Goal: Task Accomplishment & Management: Manage account settings

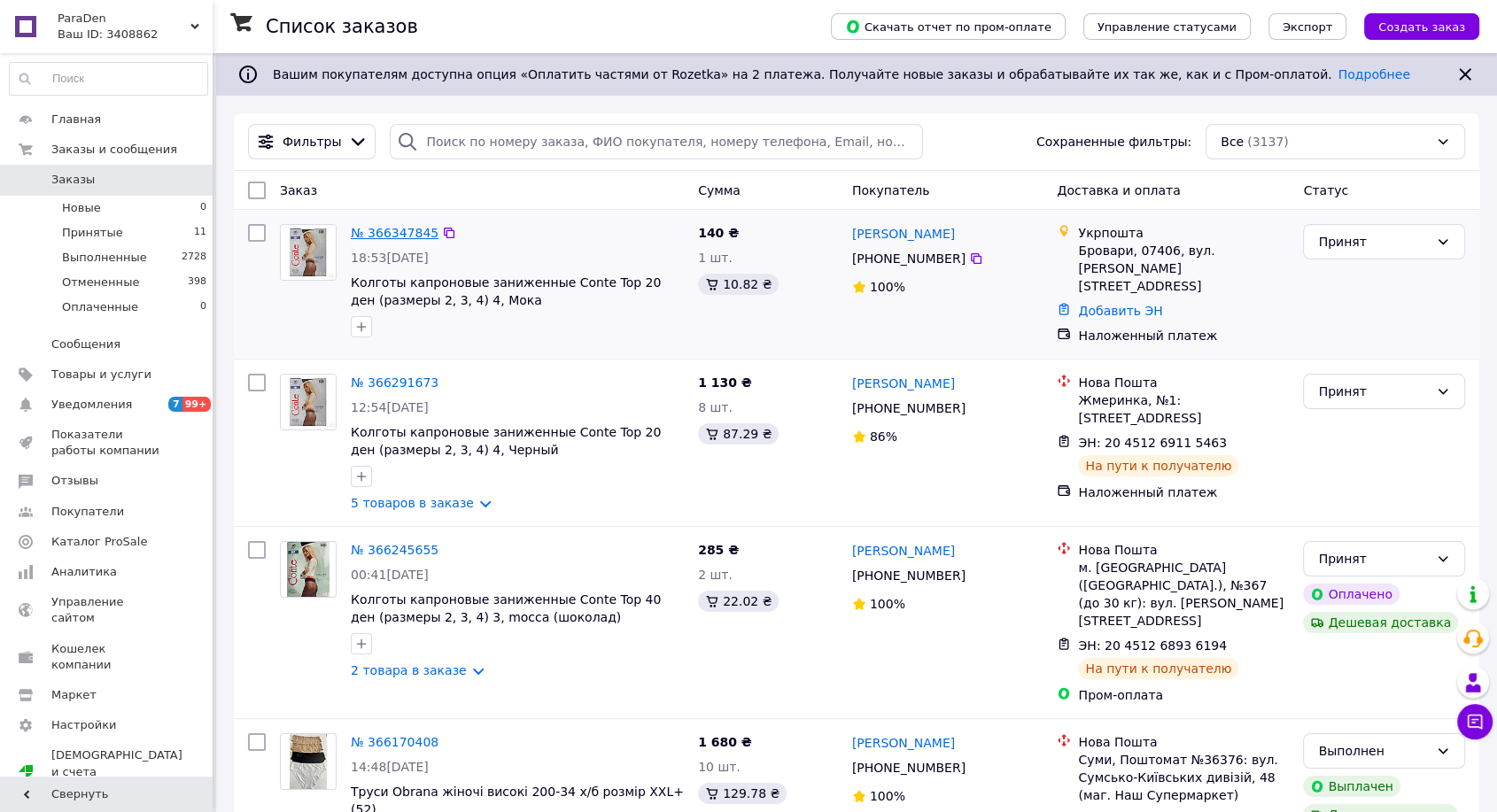
click at [399, 232] on link "№ 366347845" at bounding box center [394, 232] width 88 height 14
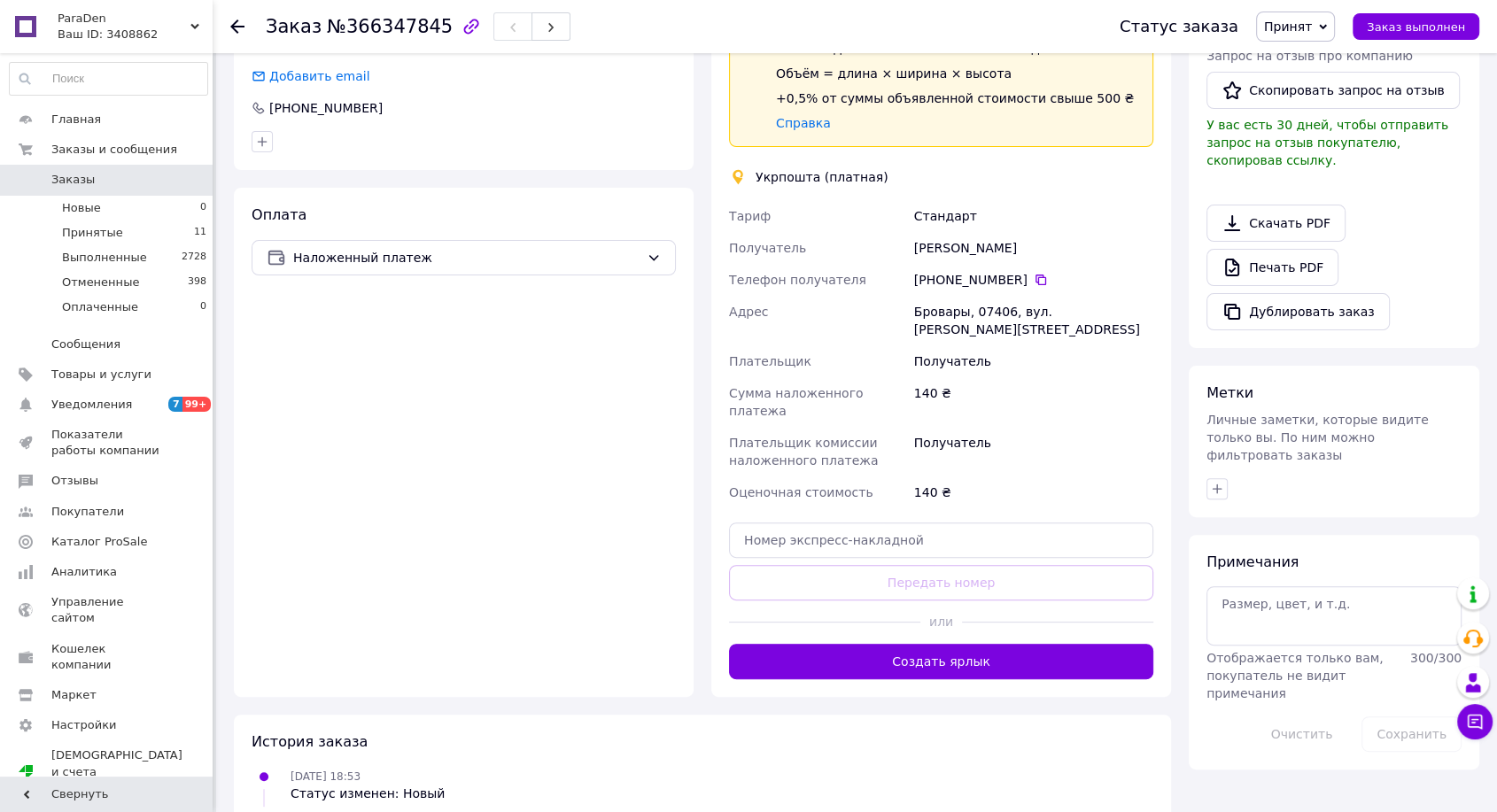
scroll to position [472, 0]
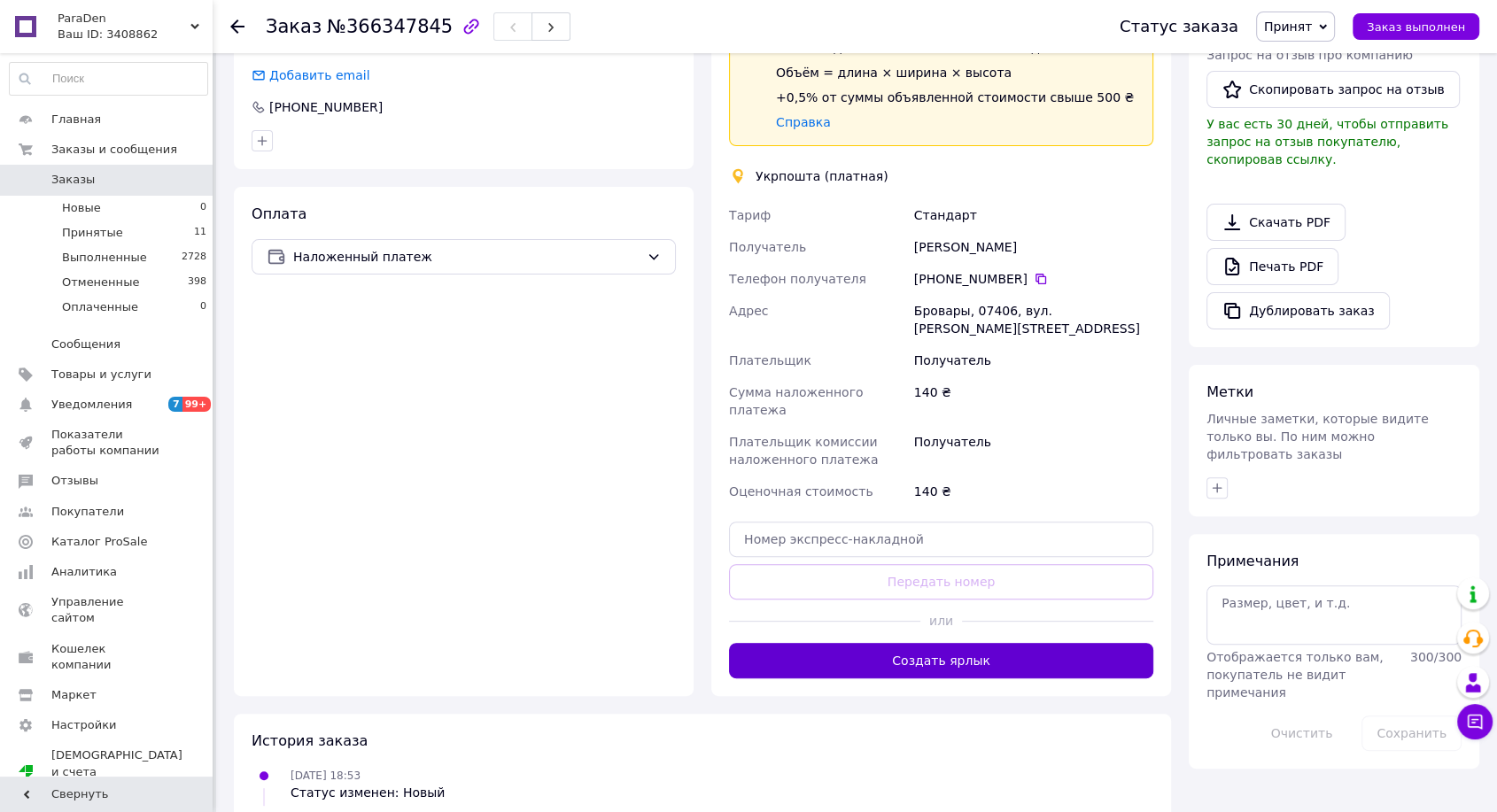
click at [929, 642] on button "Создать ярлык" at bounding box center [940, 659] width 424 height 35
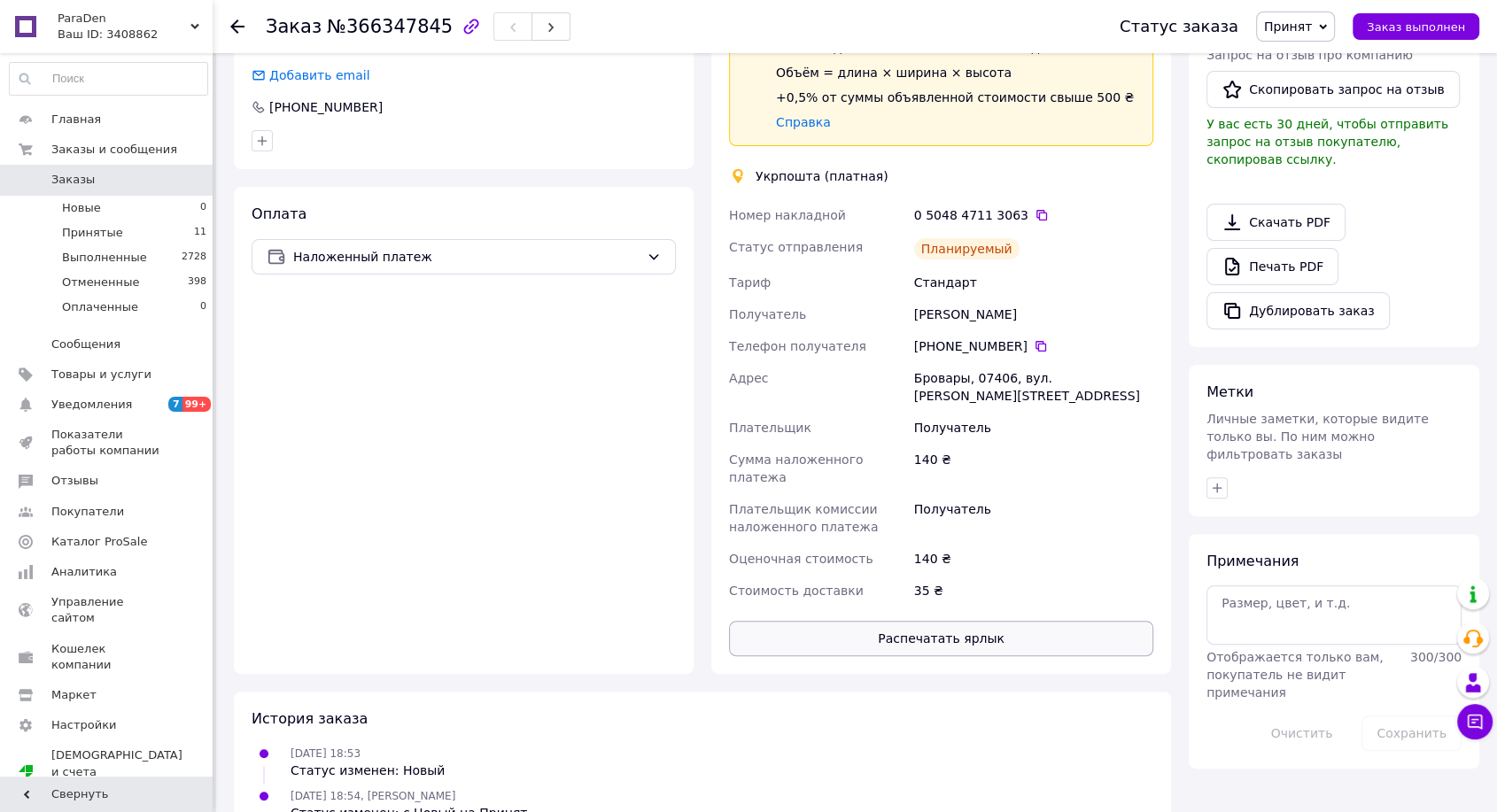
click at [926, 620] on button "Распечатать ярлык" at bounding box center [940, 637] width 424 height 35
click at [238, 30] on icon at bounding box center [238, 27] width 14 height 14
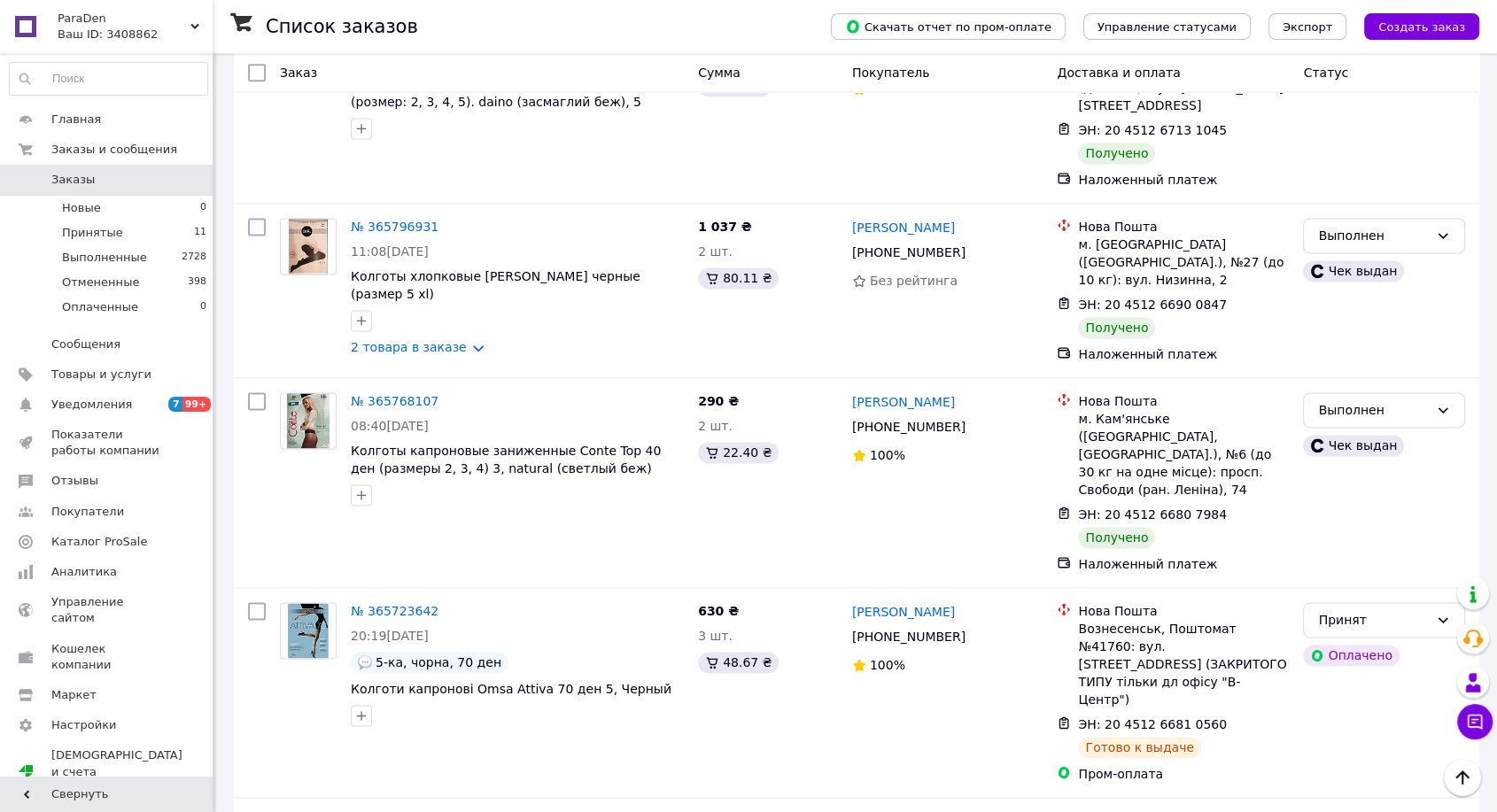
scroll to position [2833, 0]
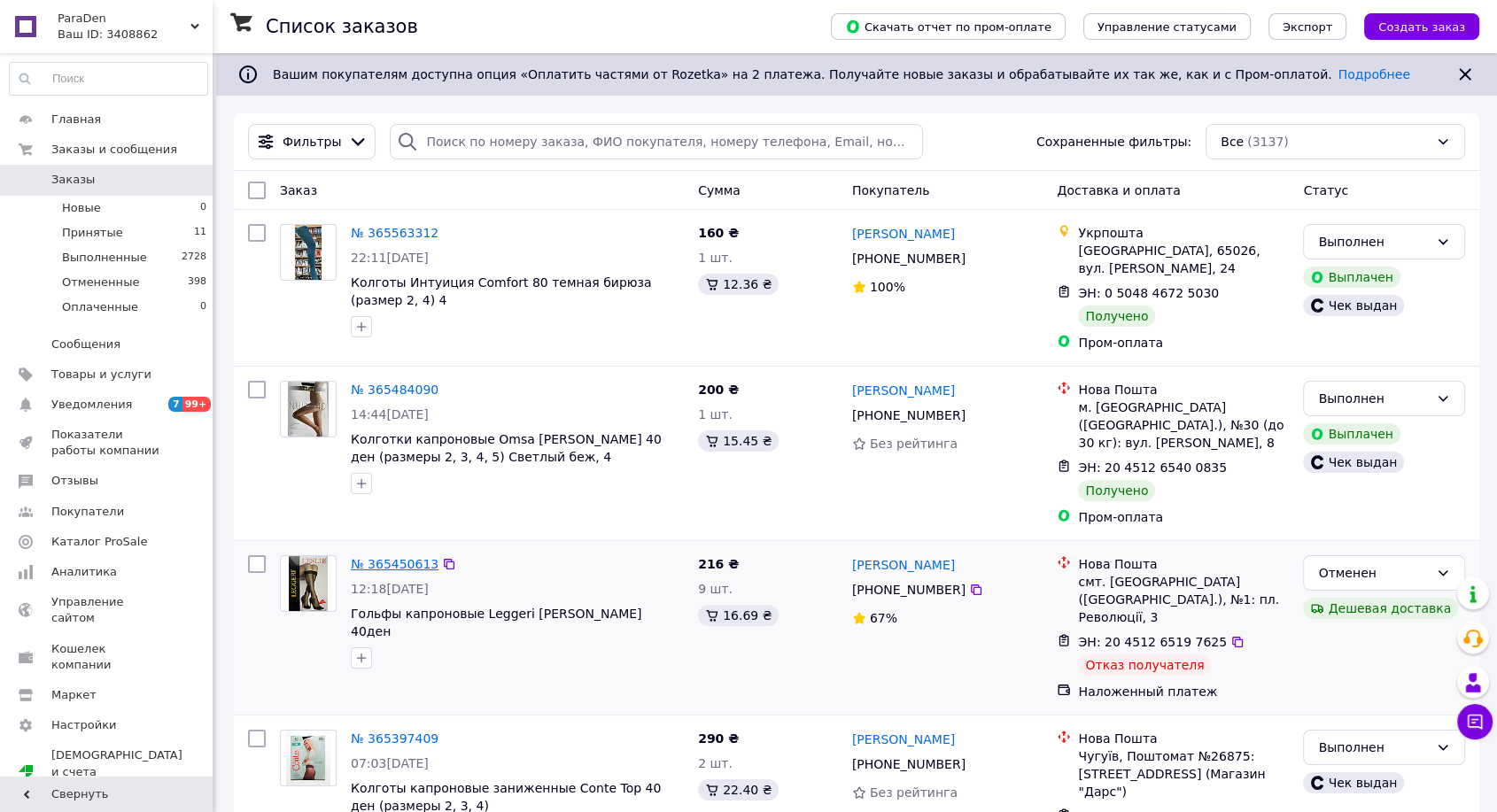
click at [398, 557] on link "№ 365450613" at bounding box center [394, 564] width 88 height 14
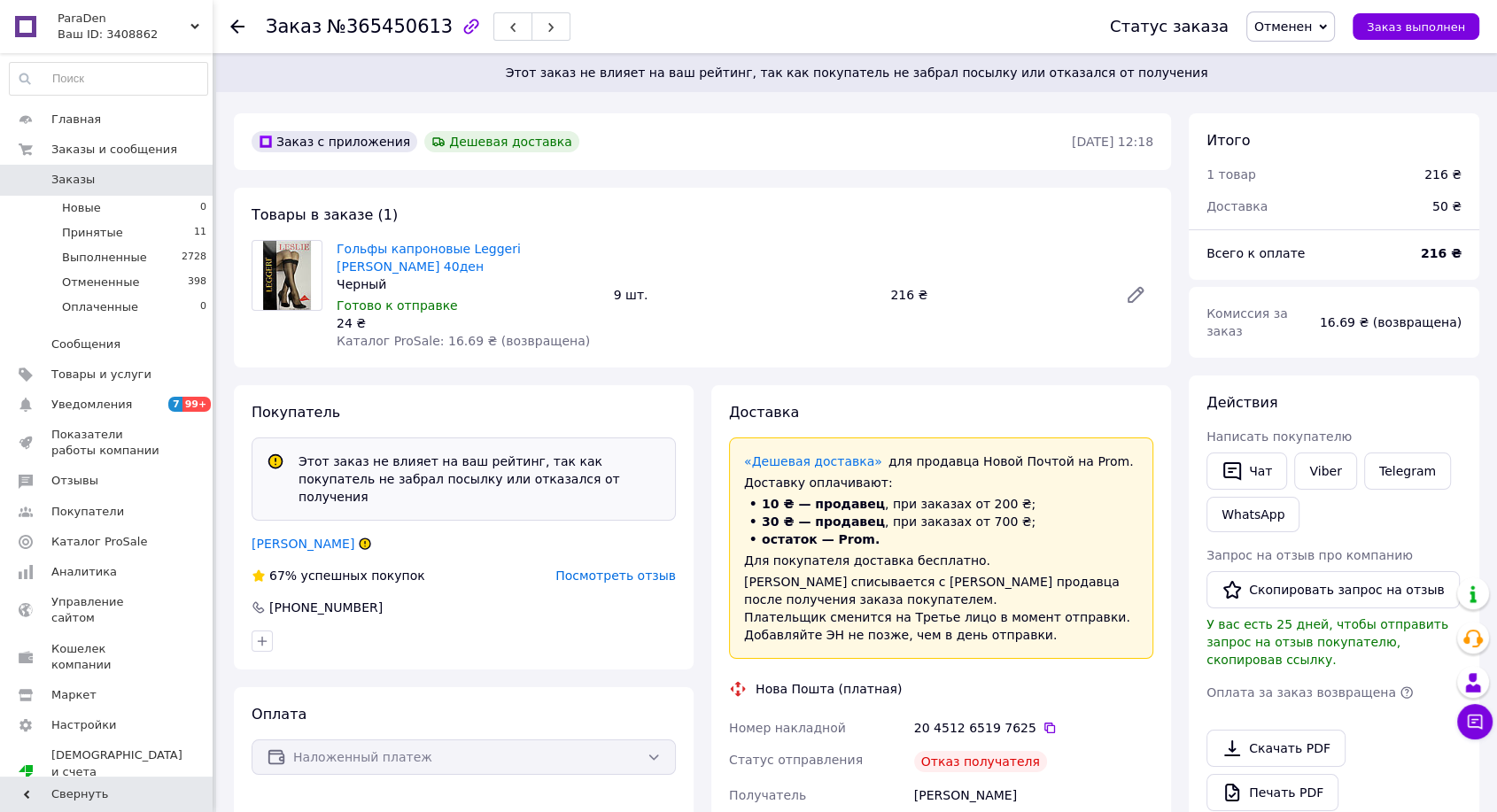
click at [596, 569] on span "Посмотреть отзыв" at bounding box center [615, 576] width 121 height 14
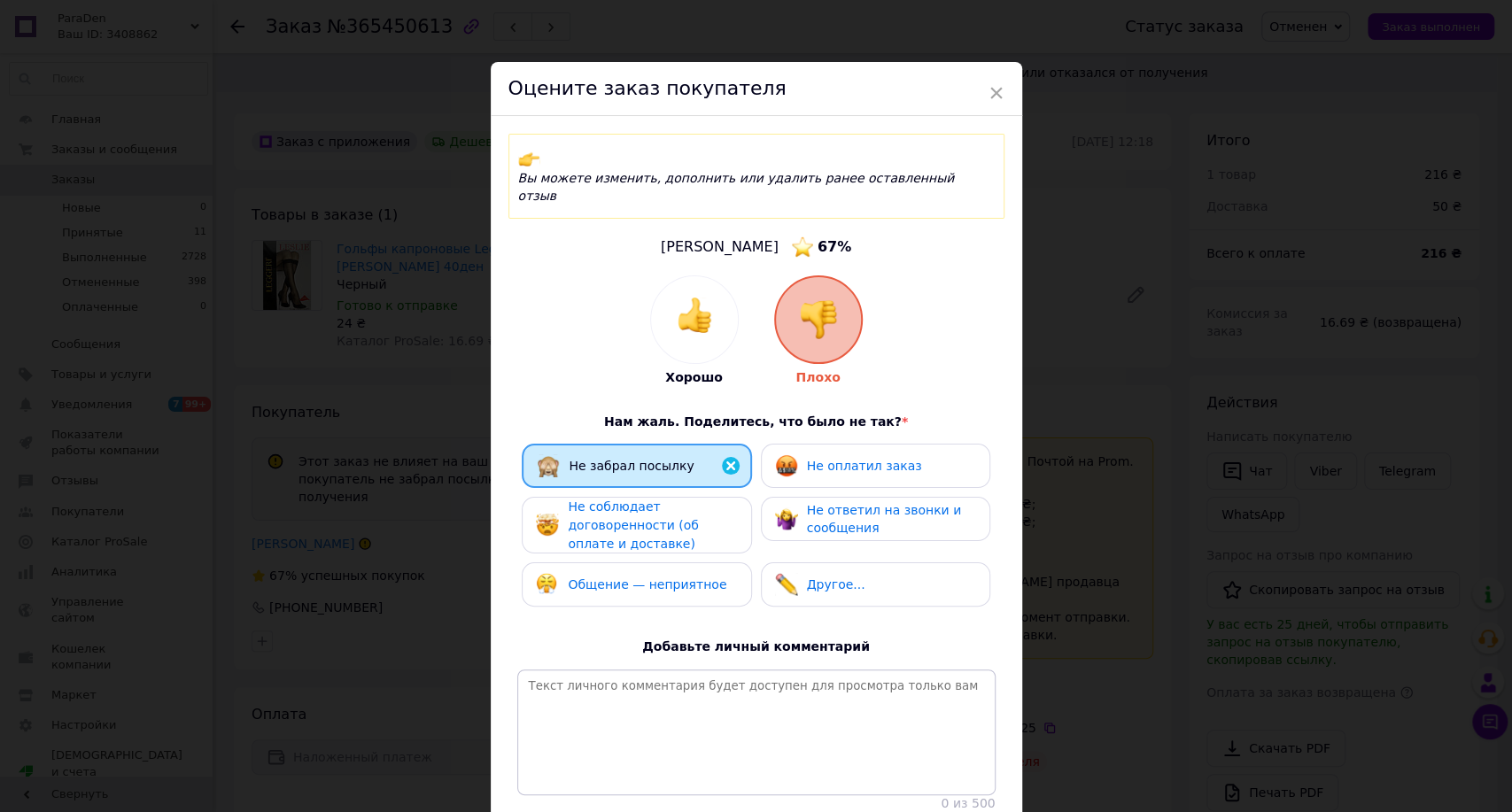
click at [843, 459] on span "Не оплатил заказ" at bounding box center [863, 466] width 115 height 14
click at [696, 499] on span "Не соблюдает договоренности (об оплате и доставке)" at bounding box center [633, 524] width 130 height 51
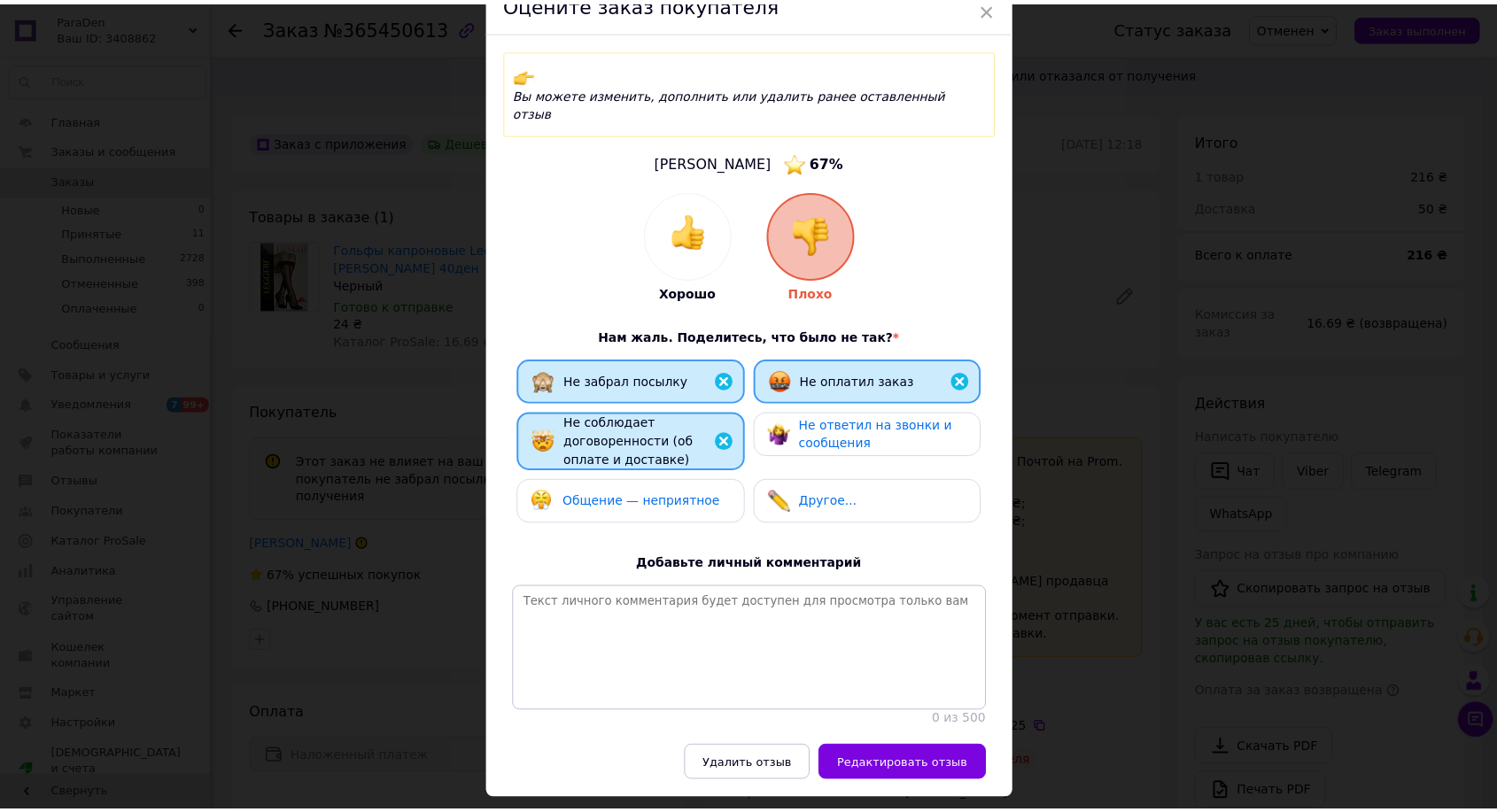
scroll to position [115, 0]
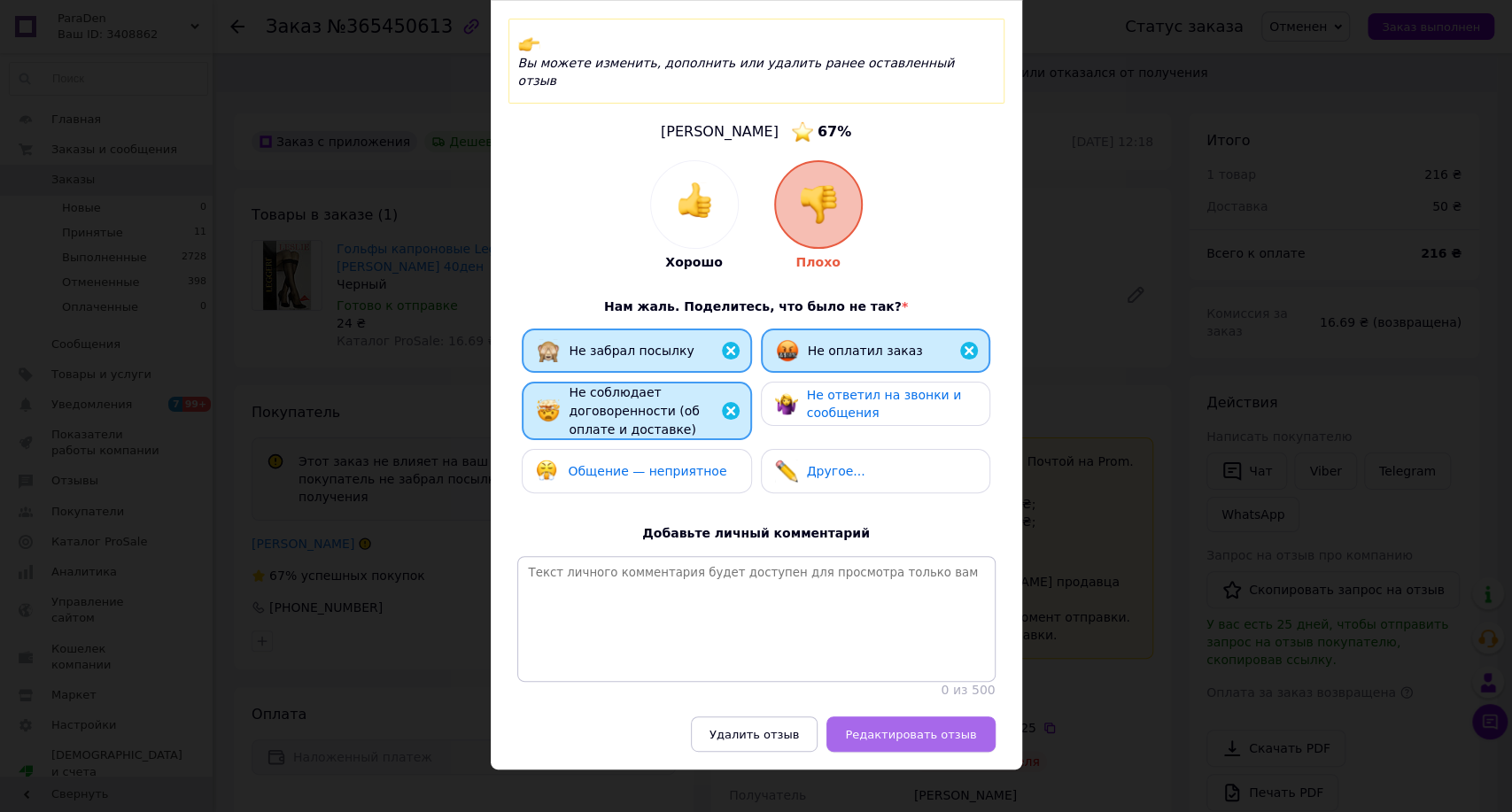
click at [904, 724] on button "Редактировать отзыв" at bounding box center [910, 733] width 169 height 35
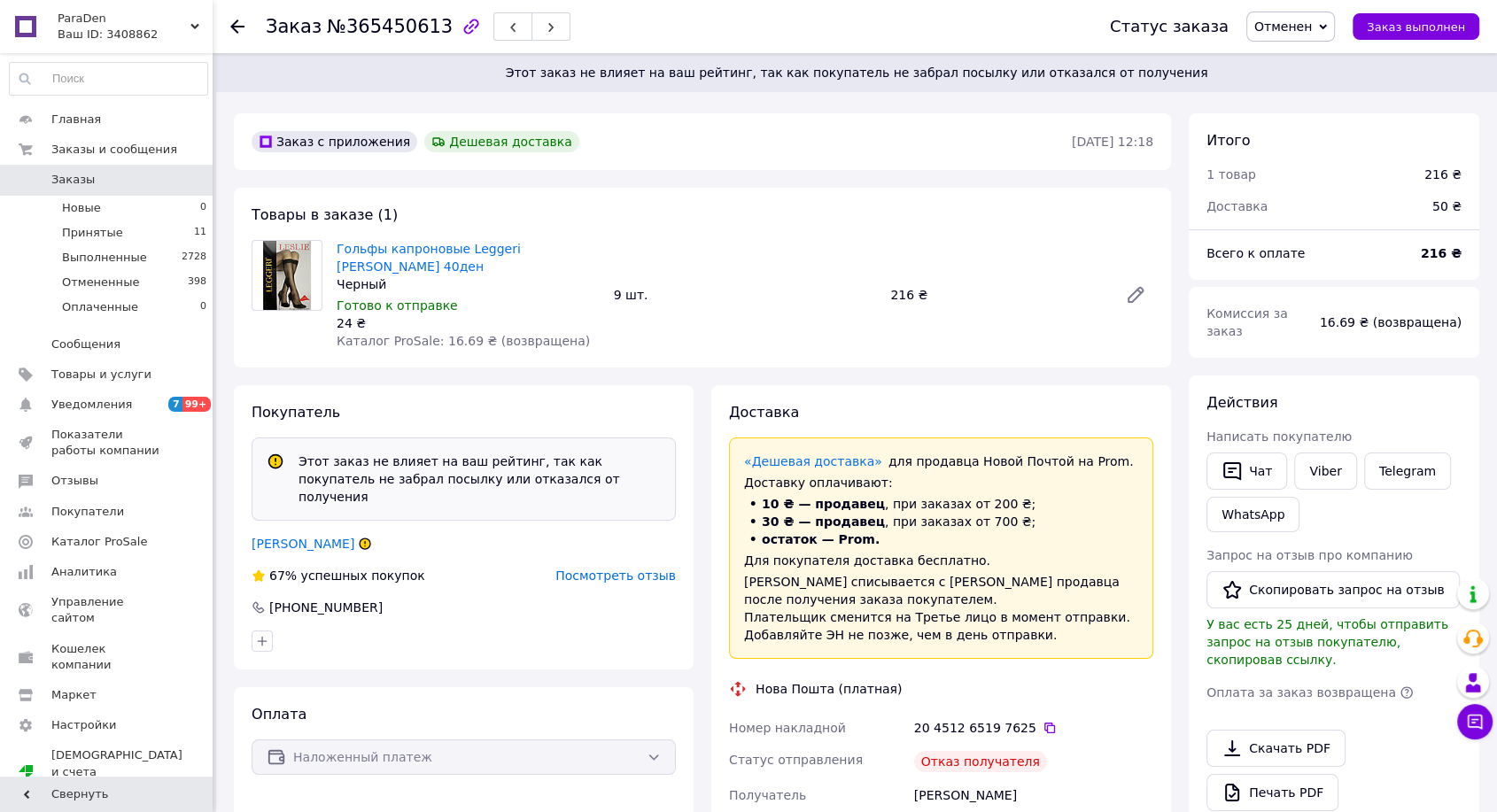
click at [233, 20] on icon at bounding box center [238, 27] width 14 height 14
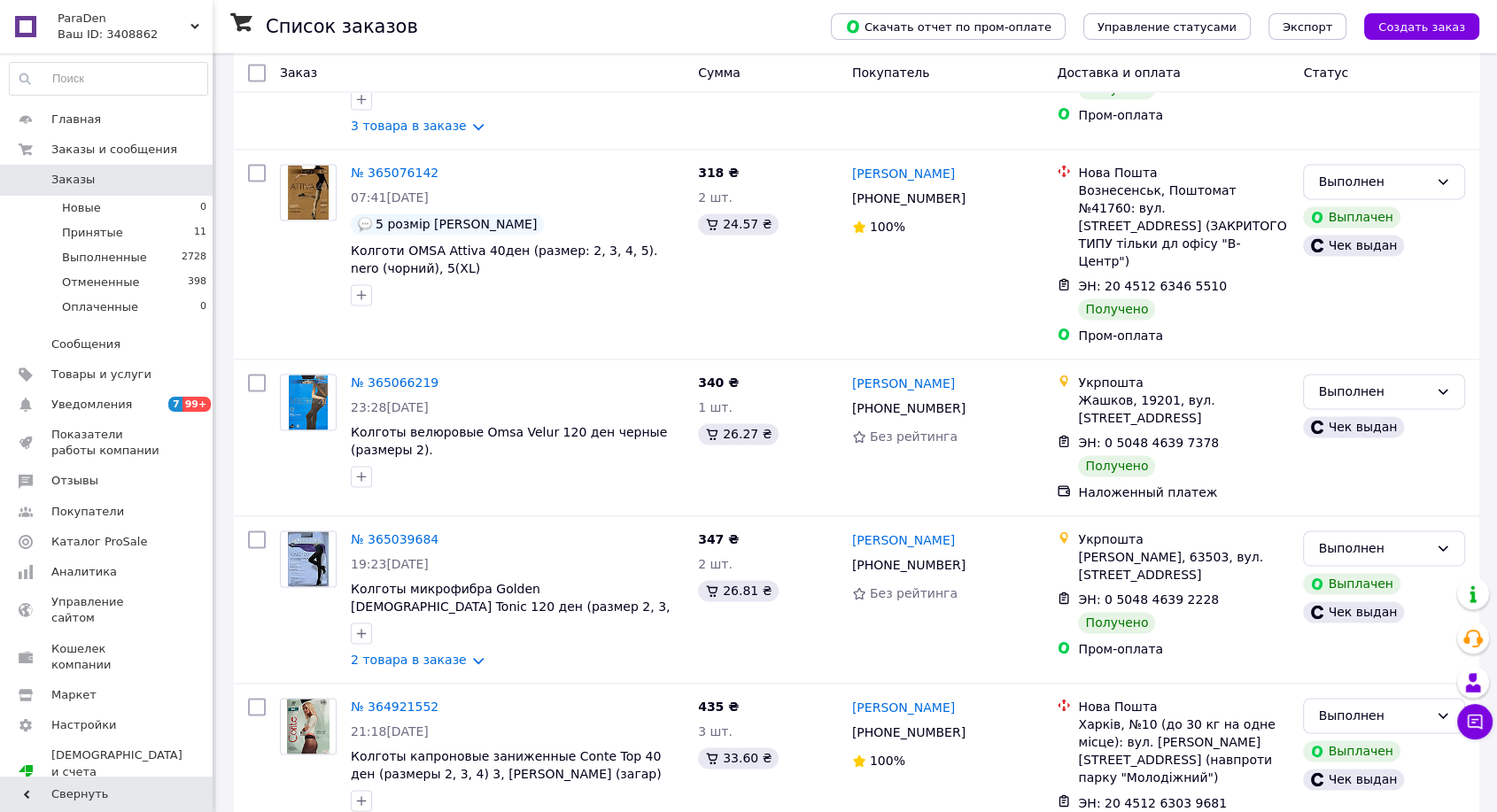
scroll to position [2646, 0]
